Goal: Download file/media

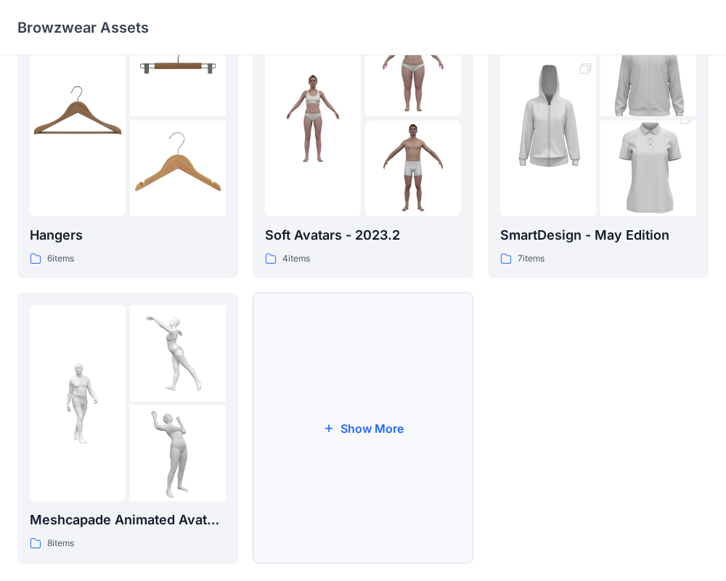
scroll to position [373, 0]
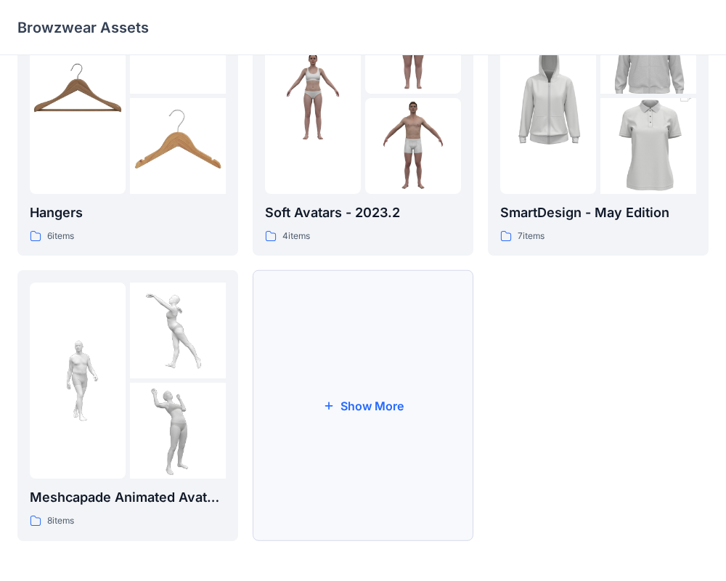
click at [331, 414] on button "Show More" at bounding box center [363, 405] width 221 height 271
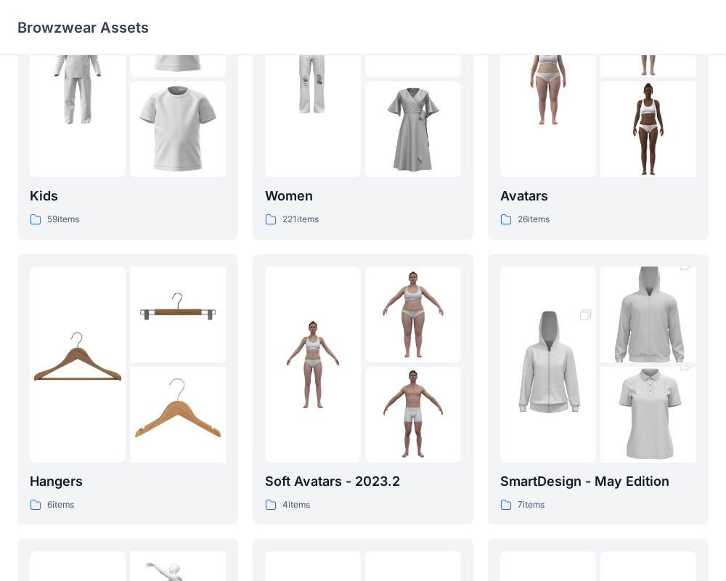
scroll to position [105, 0]
click at [191, 317] on img at bounding box center [178, 314] width 96 height 96
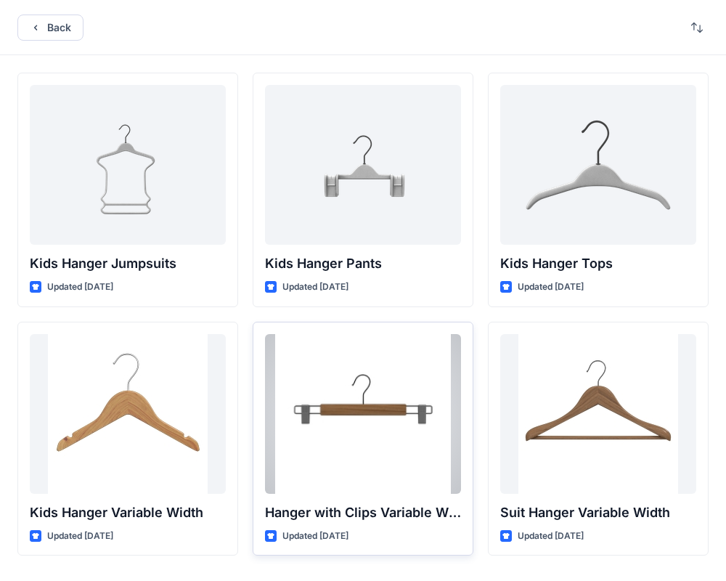
click at [412, 408] on div at bounding box center [363, 414] width 196 height 160
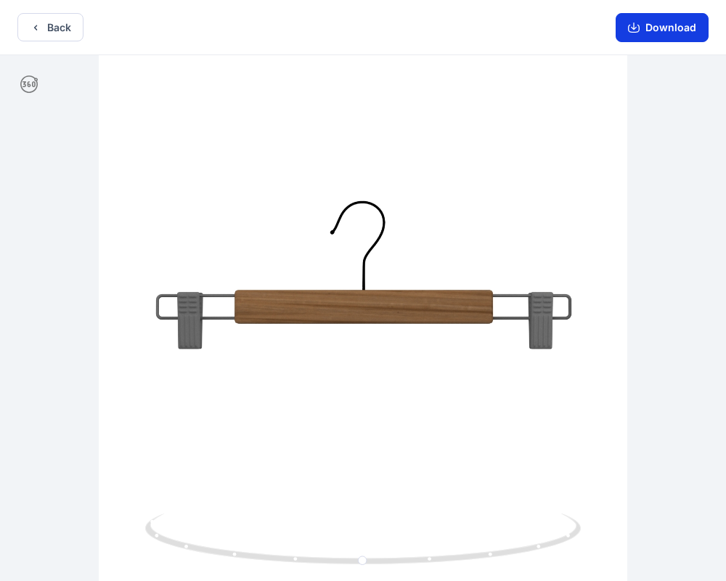
click at [672, 35] on button "Download" at bounding box center [662, 27] width 93 height 29
click at [647, 22] on button "Download" at bounding box center [662, 27] width 93 height 29
click at [637, 33] on icon "button" at bounding box center [634, 28] width 12 height 12
click at [52, 28] on button "Back" at bounding box center [50, 27] width 66 height 28
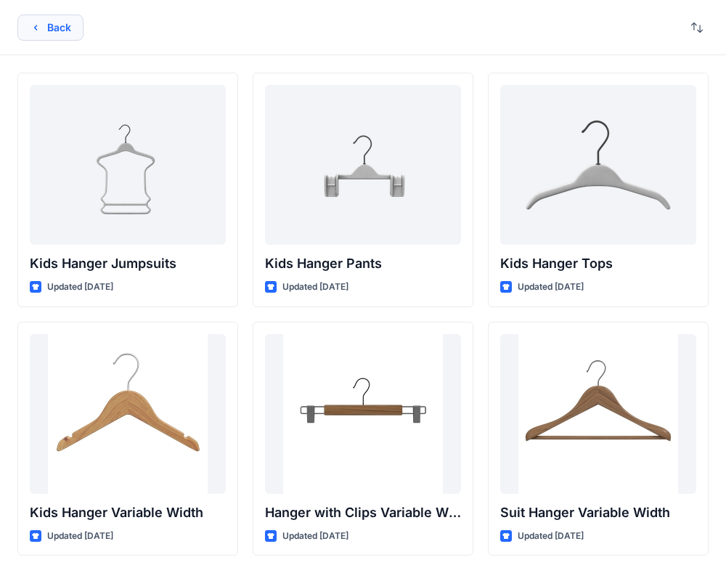
click at [30, 24] on icon "button" at bounding box center [36, 28] width 12 height 12
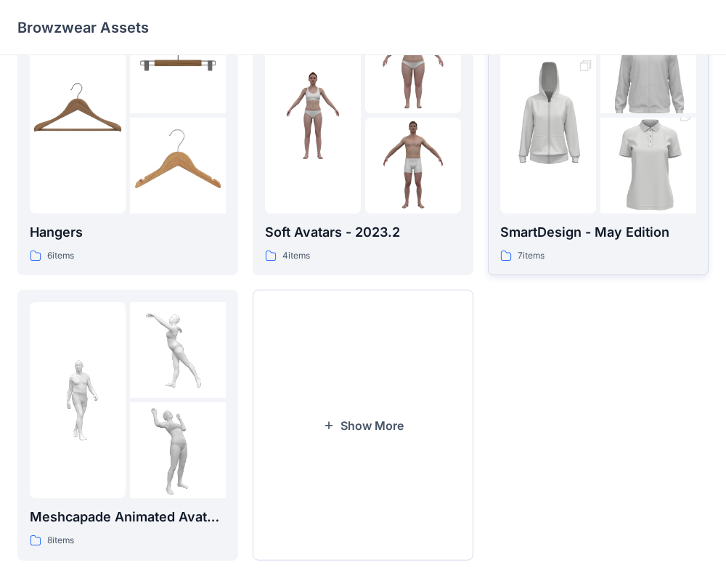
scroll to position [370, 0]
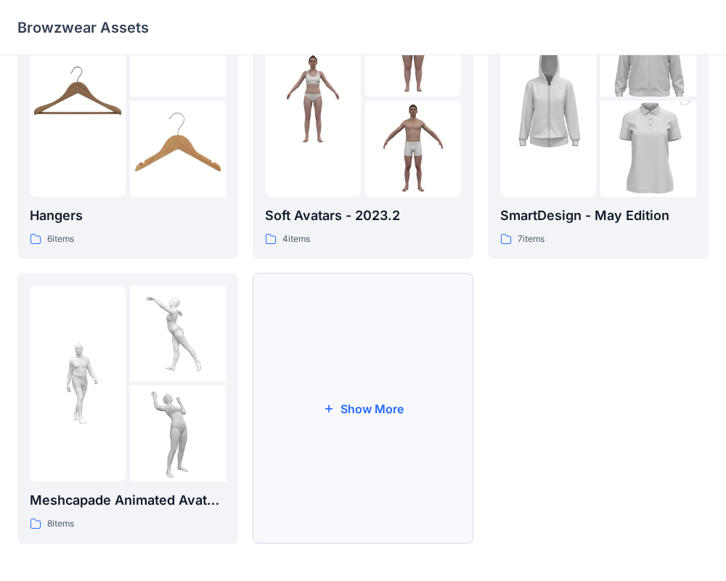
click at [343, 378] on button "Show More" at bounding box center [363, 408] width 221 height 271
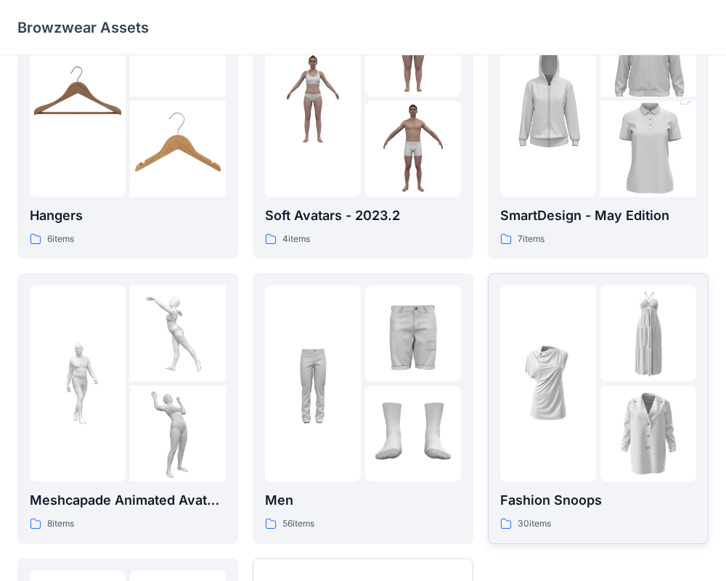
scroll to position [0, 0]
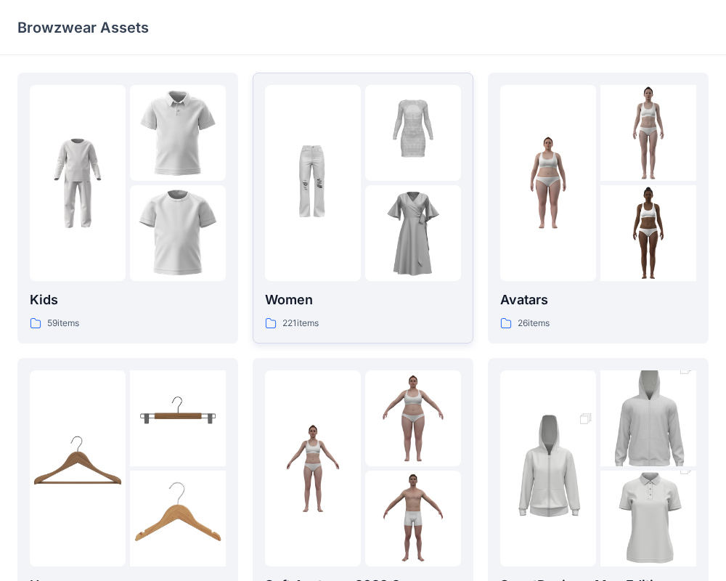
click at [334, 212] on img at bounding box center [313, 183] width 96 height 96
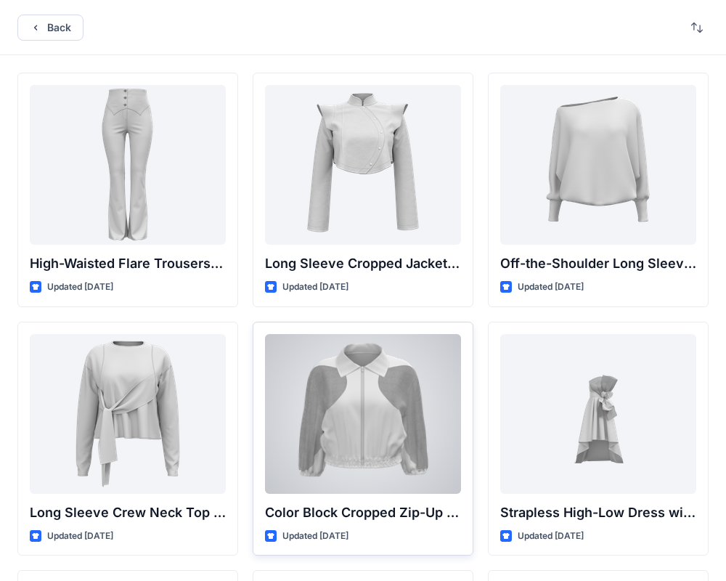
click at [407, 395] on div at bounding box center [363, 414] width 196 height 160
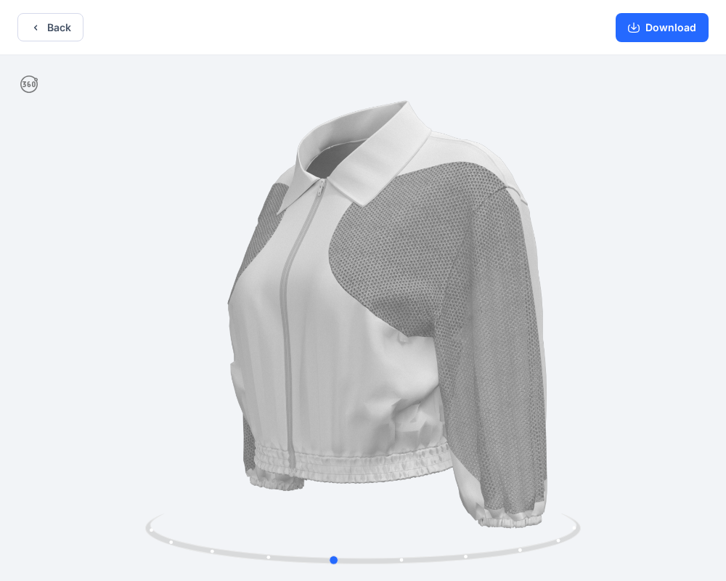
drag, startPoint x: 540, startPoint y: 311, endPoint x: 367, endPoint y: 343, distance: 176.5
click at [367, 343] on div at bounding box center [363, 319] width 726 height 529
drag, startPoint x: 367, startPoint y: 343, endPoint x: 519, endPoint y: 301, distance: 157.3
click at [519, 301] on div at bounding box center [363, 319] width 726 height 529
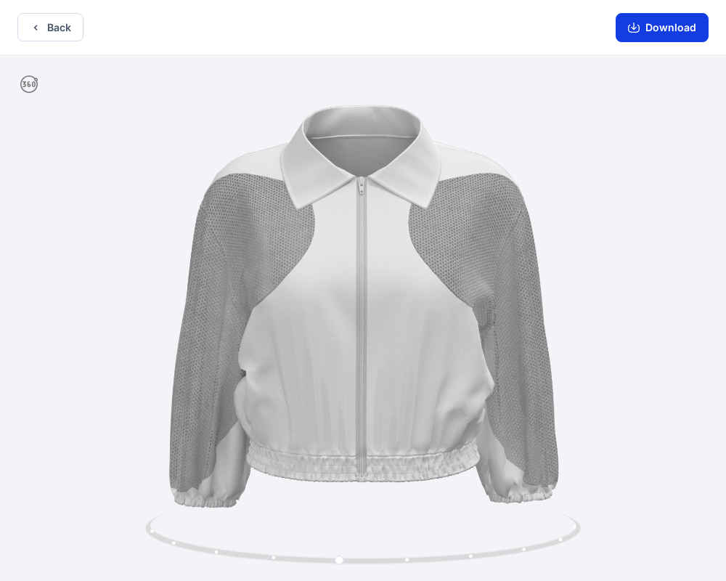
click at [665, 35] on button "Download" at bounding box center [662, 27] width 93 height 29
